Goal: Task Accomplishment & Management: Manage account settings

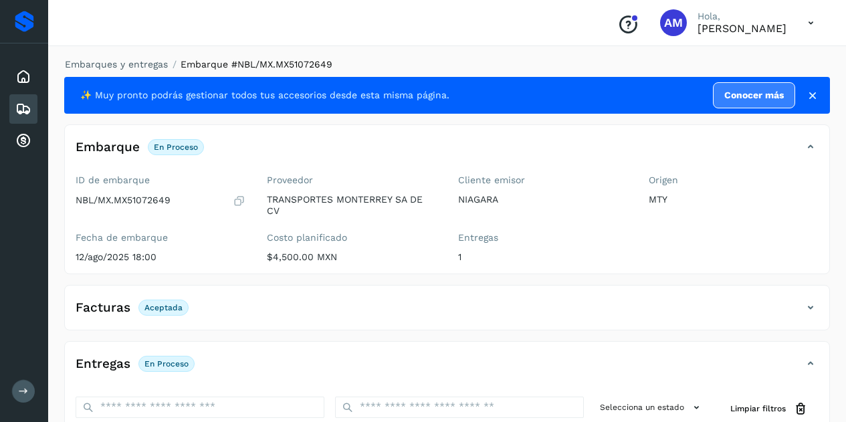
scroll to position [209, 0]
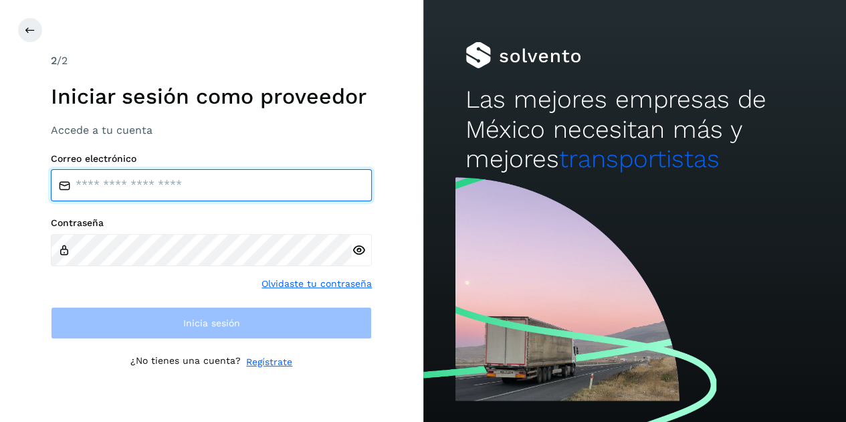
type input "**********"
